Goal: Check status: Check status

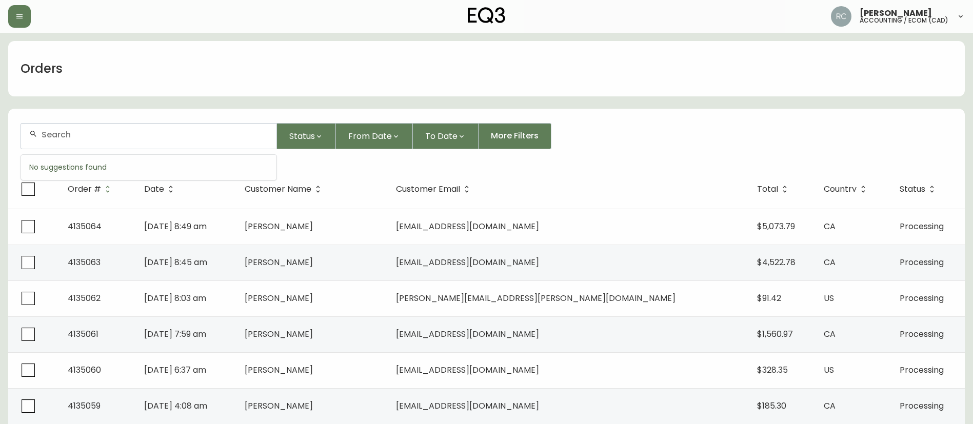
click at [175, 138] on input "text" at bounding box center [155, 135] width 227 height 10
paste input "4135009"
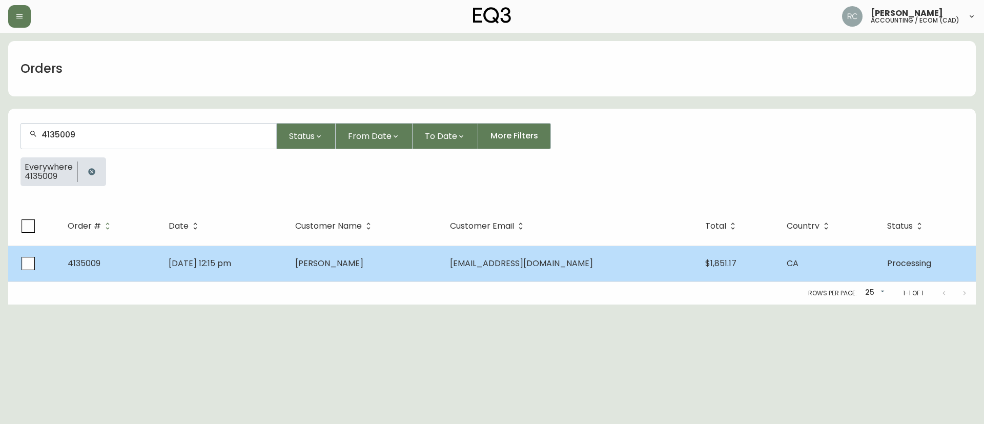
type input "4135009"
click at [351, 253] on td "[PERSON_NAME]" at bounding box center [364, 264] width 154 height 36
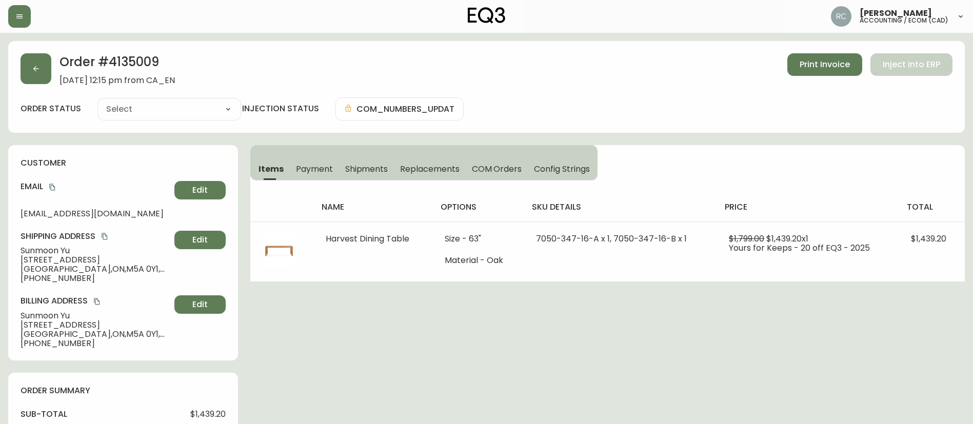
type input "Processing"
select select "PROCESSING"
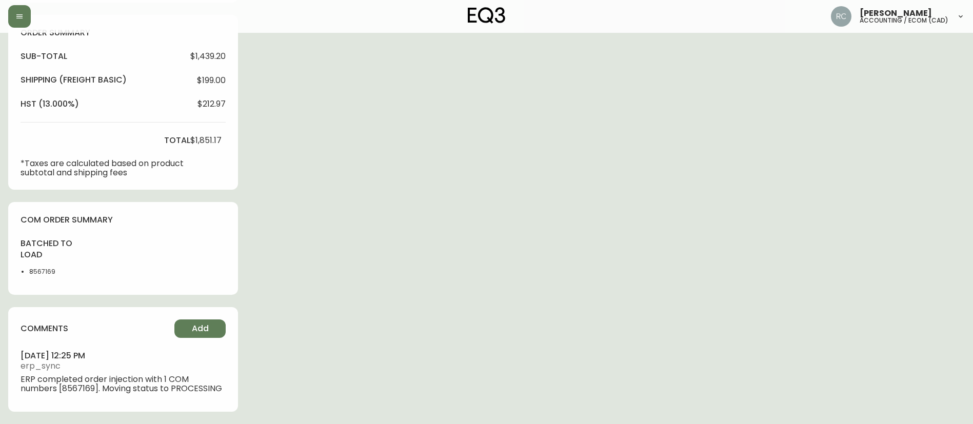
click at [44, 269] on li "8567169" at bounding box center [54, 271] width 51 height 9
copy li "8567169"
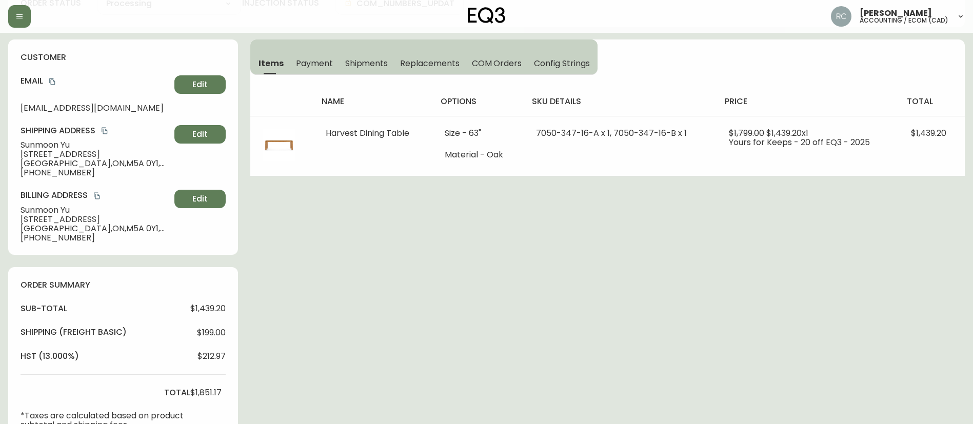
scroll to position [0, 0]
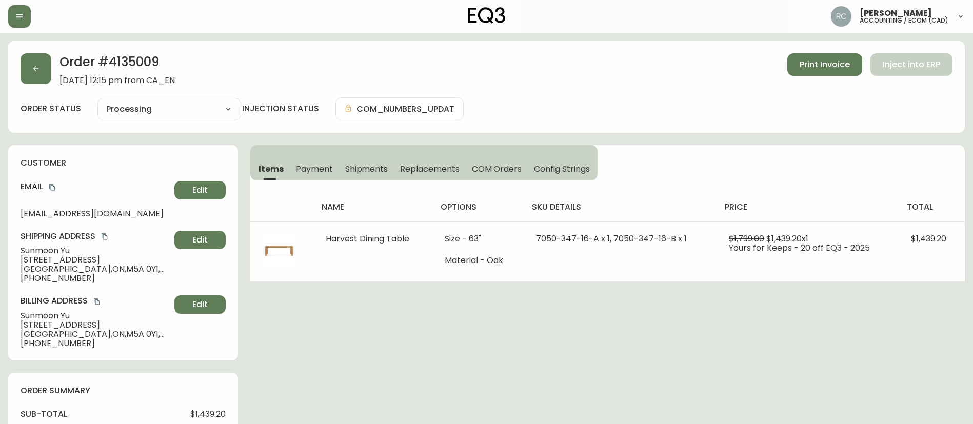
click at [325, 338] on div "Order # 4135009 [DATE] 12:15 pm from CA_EN Print Invoice Inject into ERP order …" at bounding box center [486, 411] width 956 height 741
